Goal: Submit feedback/report problem: Submit feedback/report problem

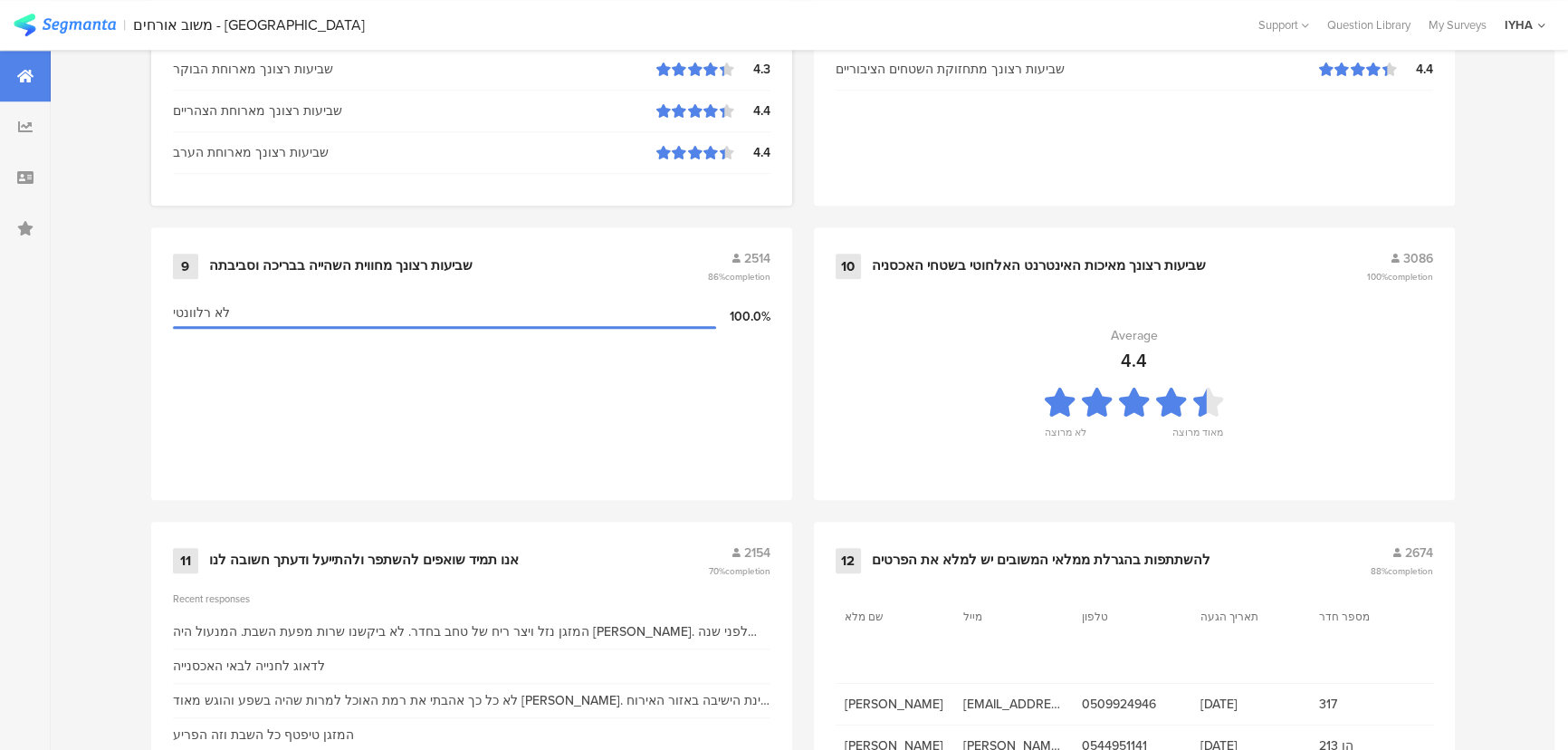
scroll to position [1902, 0]
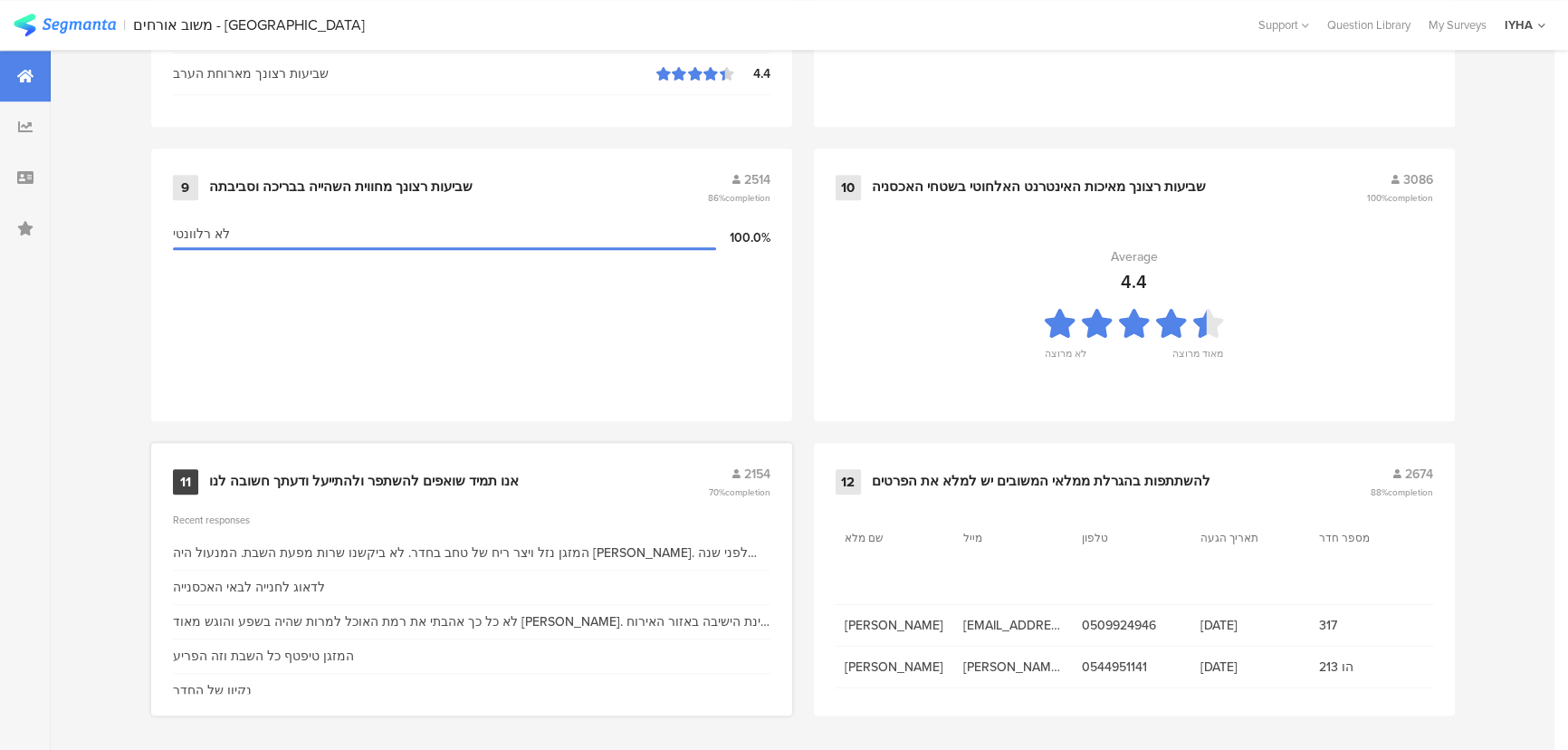
click at [499, 475] on div "אנו תמיד שואפים להשתפר ולהתייעל ודעתך חשובה לנו" at bounding box center [363, 482] width 310 height 18
